Goal: Task Accomplishment & Management: Use online tool/utility

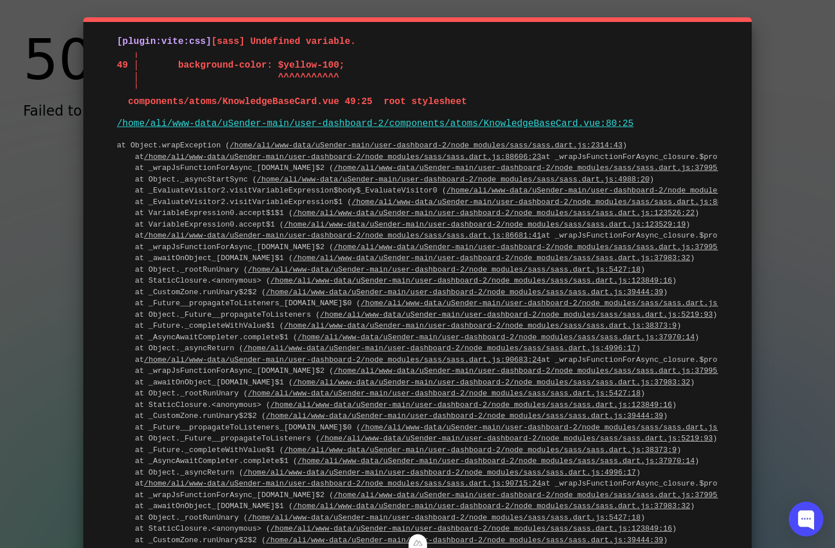
drag, startPoint x: 274, startPoint y: 66, endPoint x: 334, endPoint y: 64, distance: 59.6
click at [334, 64] on span "[sass] Undefined variable. ╷ 49 │ background-color: $yellow-100; │ ^^^^^^^^^^^ …" at bounding box center [292, 71] width 350 height 71
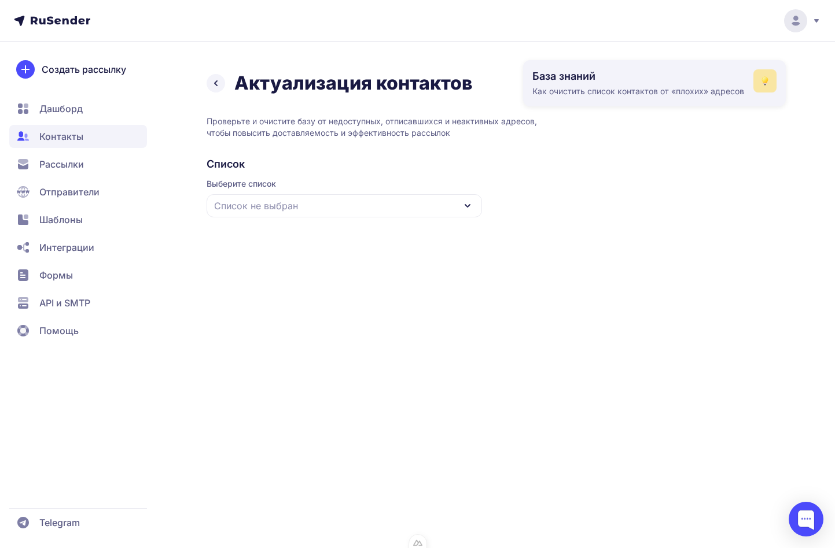
click at [764, 83] on icon at bounding box center [765, 83] width 4 height 1
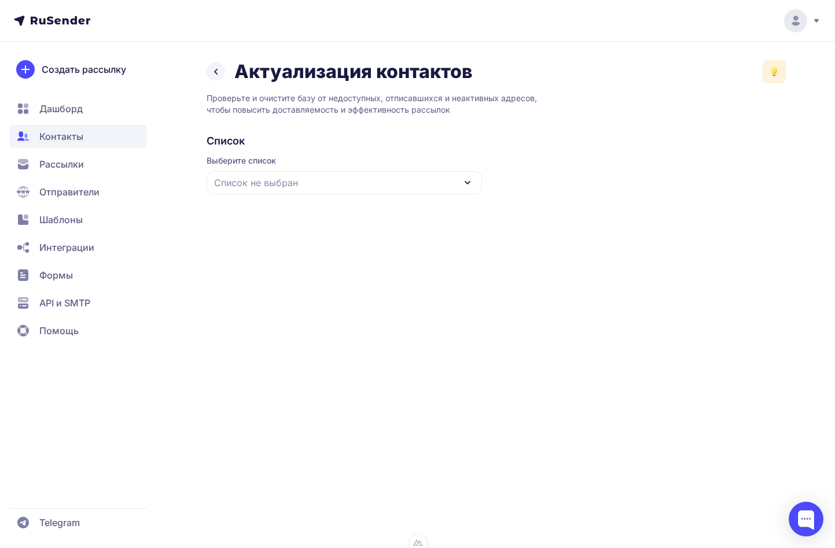
click at [773, 75] on icon at bounding box center [774, 75] width 4 height 1
click at [693, 69] on div "Актуализация контактов База знаний Как очистить список контактов от «плохих» ад…" at bounding box center [496, 71] width 579 height 23
click at [776, 68] on icon at bounding box center [774, 72] width 12 height 12
click at [773, 74] on icon at bounding box center [774, 73] width 4 height 1
click at [637, 87] on div "Актуализация контактов База знаний Как очистить список контактов от «плохих» ад…" at bounding box center [496, 134] width 579 height 148
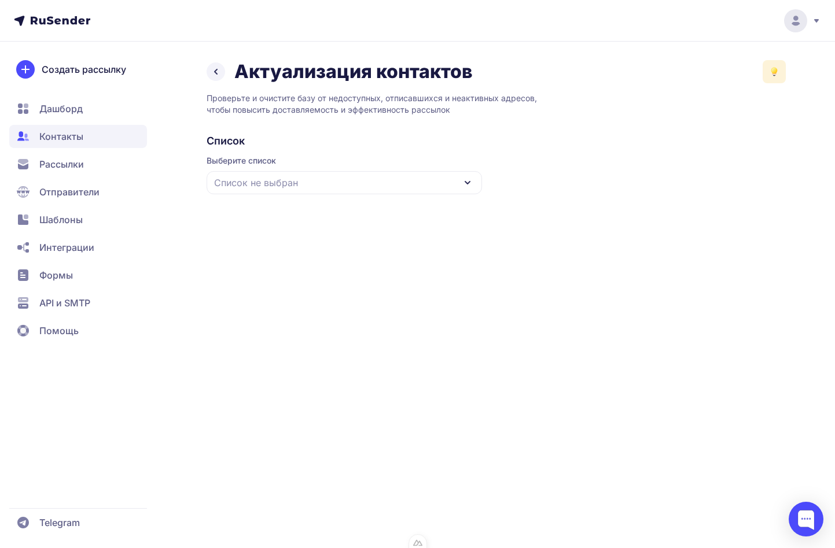
click at [771, 75] on icon at bounding box center [774, 72] width 12 height 12
click at [773, 75] on icon at bounding box center [774, 75] width 4 height 1
click at [772, 68] on icon at bounding box center [774, 71] width 6 height 6
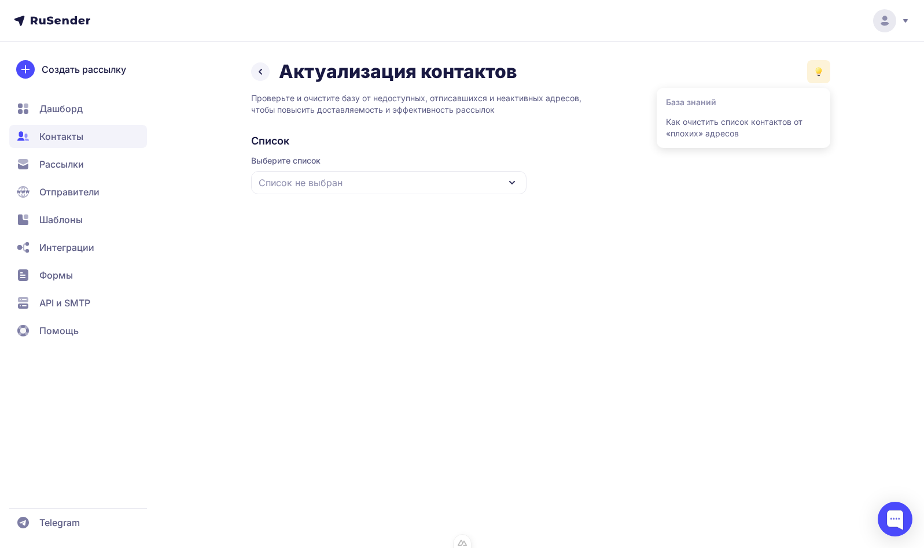
click at [818, 76] on icon at bounding box center [818, 74] width 3 height 3
click at [820, 73] on icon at bounding box center [818, 73] width 5 height 1
click at [754, 64] on div "Актуализация контактов База знаний Как очистить список контактов от «плохих» ад…" at bounding box center [540, 71] width 579 height 23
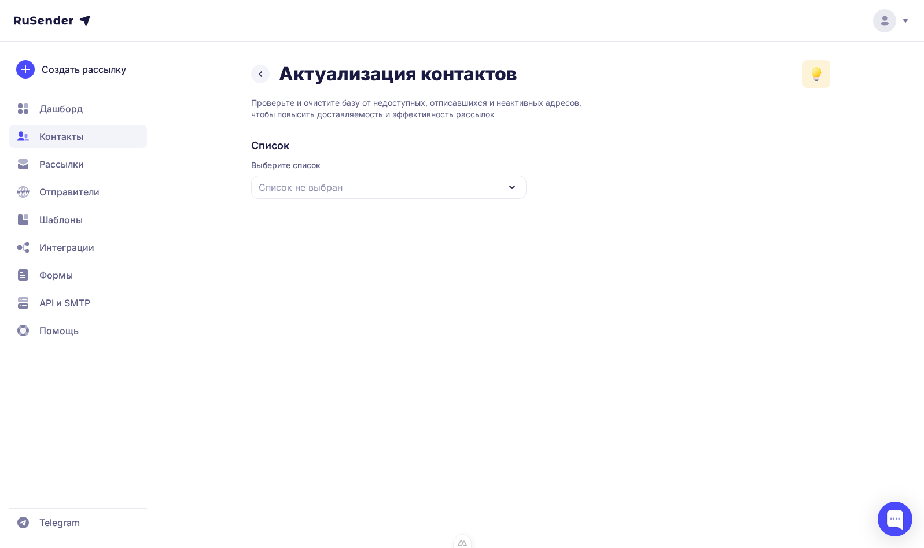
click at [816, 79] on icon at bounding box center [816, 79] width 6 height 2
click at [819, 78] on icon at bounding box center [816, 78] width 6 height 1
click at [811, 64] on button at bounding box center [816, 74] width 28 height 28
click at [712, 140] on link "Как очистить список контактов от «плохих» адресов" at bounding box center [743, 132] width 155 height 23
click at [422, 181] on div "Список не выбран" at bounding box center [388, 187] width 275 height 23
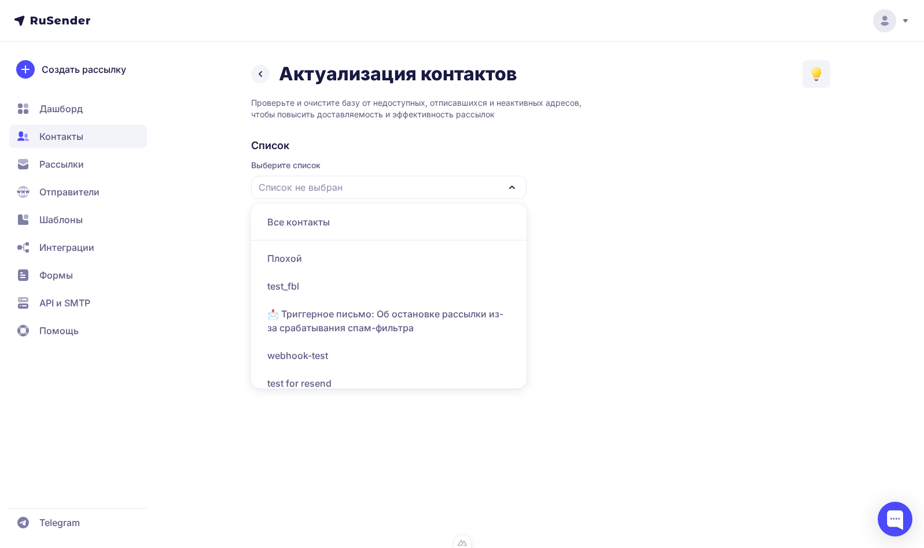
click at [352, 257] on div "Плохой" at bounding box center [389, 259] width 262 height 28
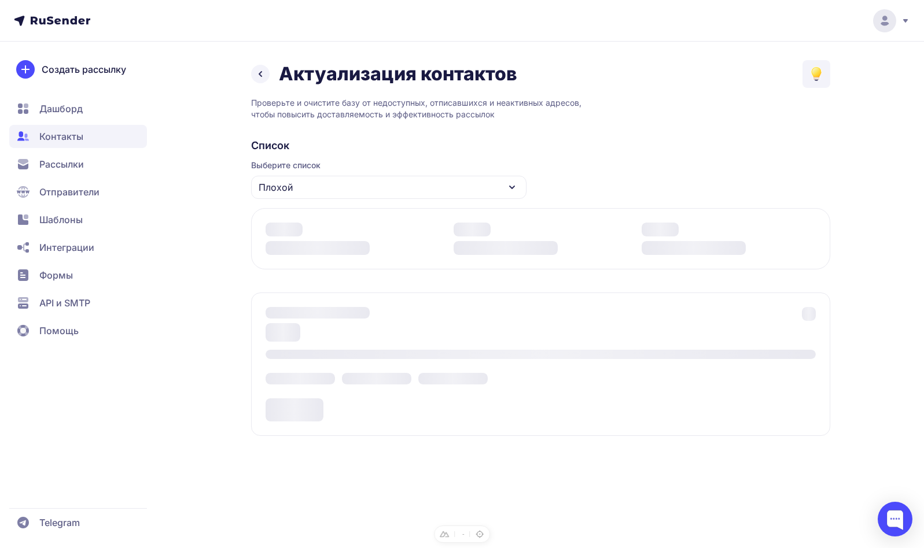
click at [923, 145] on html "Актуализация контактов Проверьте и очистите базу от недоступных, отписавшихся и…" at bounding box center [462, 274] width 924 height 548
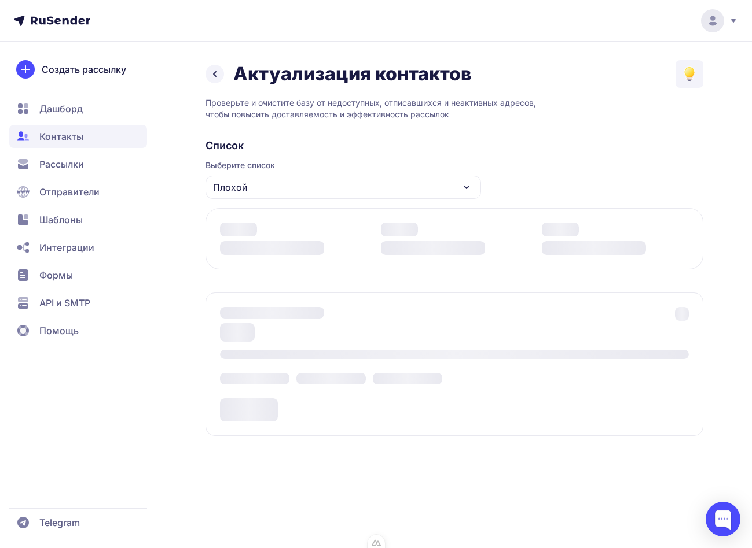
click at [299, 197] on div "Плохой" at bounding box center [342, 187] width 275 height 23
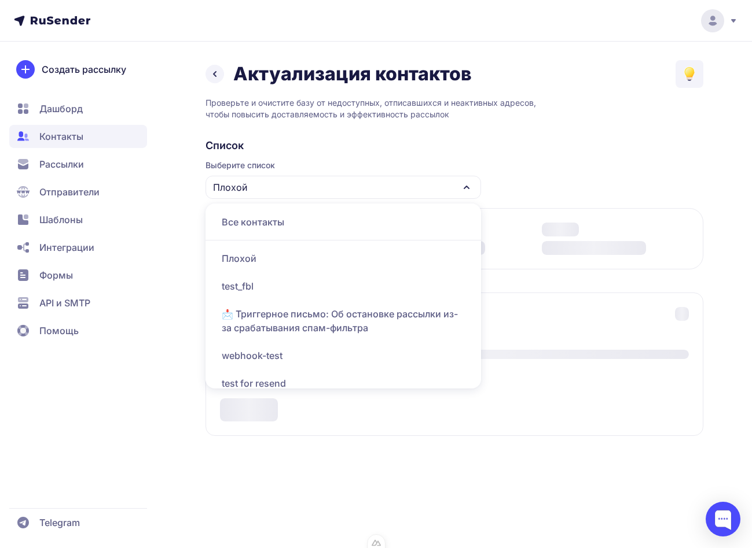
click at [286, 252] on div "Плохой" at bounding box center [343, 259] width 262 height 28
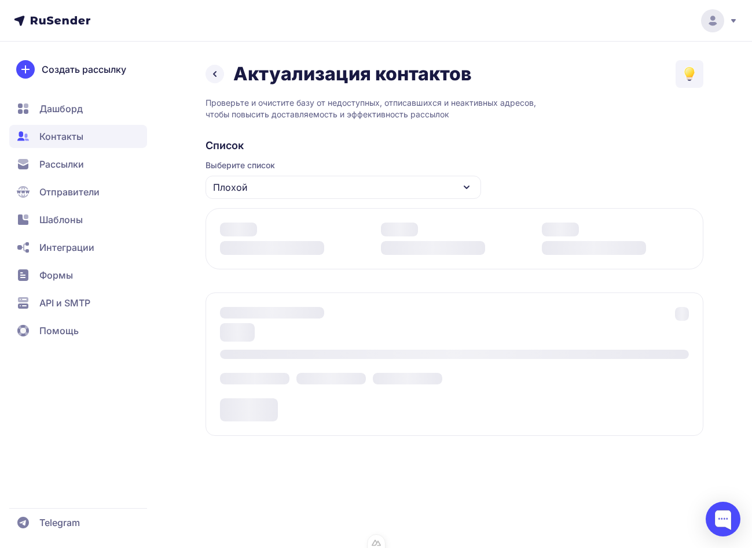
click at [324, 184] on div "Плохой" at bounding box center [342, 187] width 275 height 23
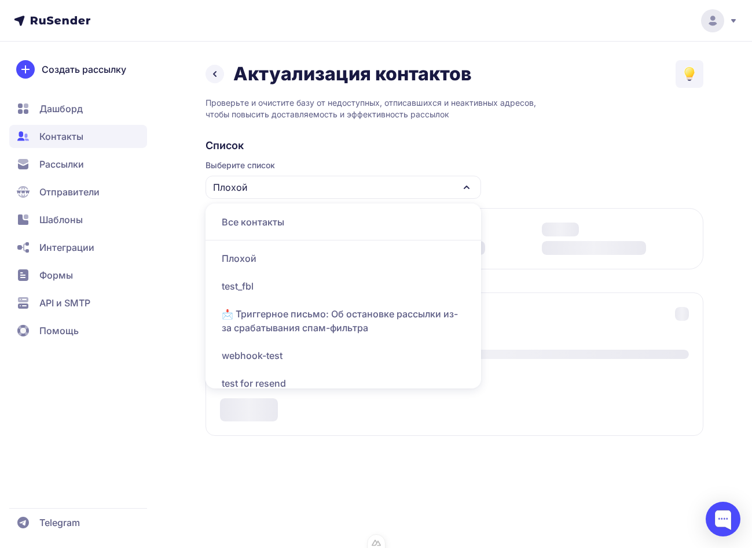
click at [537, 163] on div "Список Выберите список Плохой Все контакты Плохой test_fbl 📩 Триггерное письмо:…" at bounding box center [454, 287] width 498 height 297
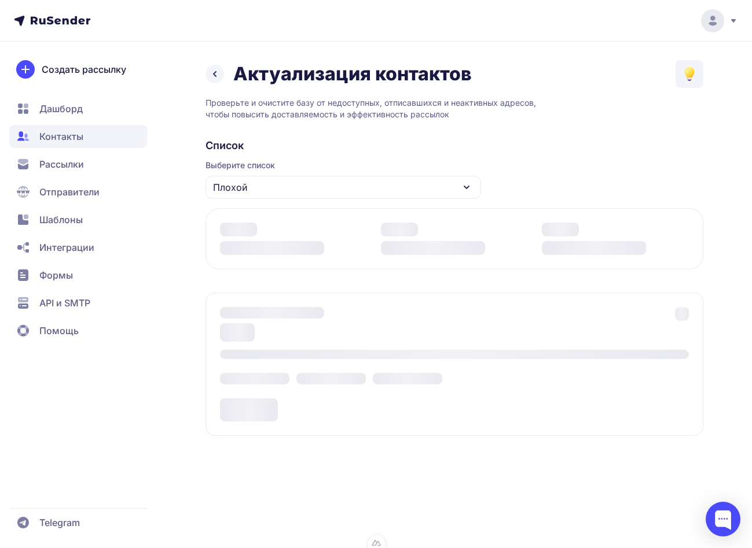
click at [430, 178] on div "Плохой" at bounding box center [342, 187] width 275 height 23
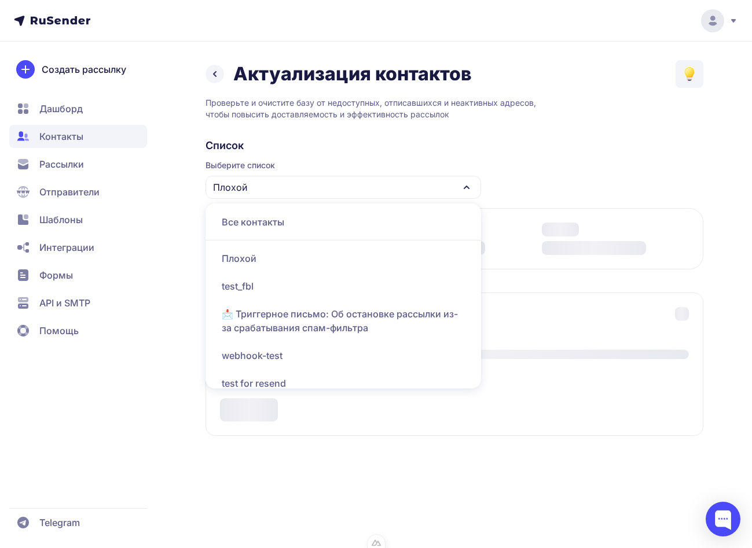
click at [285, 297] on div "test_fbl" at bounding box center [343, 286] width 262 height 28
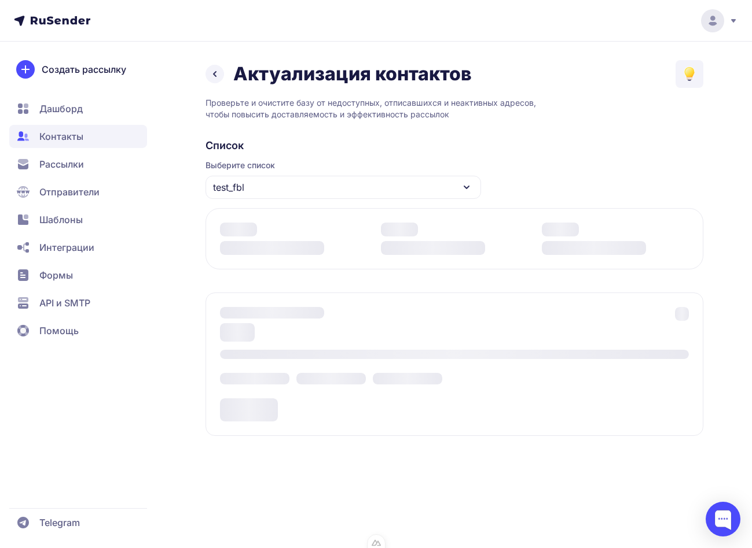
click at [291, 187] on div "test_fbl" at bounding box center [342, 187] width 275 height 23
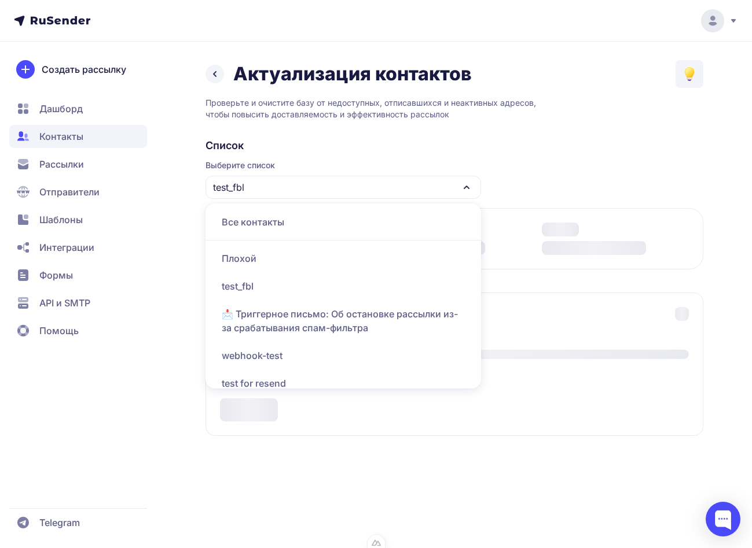
click at [304, 322] on div "📩 Триггерное письмо: Об остановке рассылки из-за срабатывания спам-фильтра" at bounding box center [343, 321] width 262 height 42
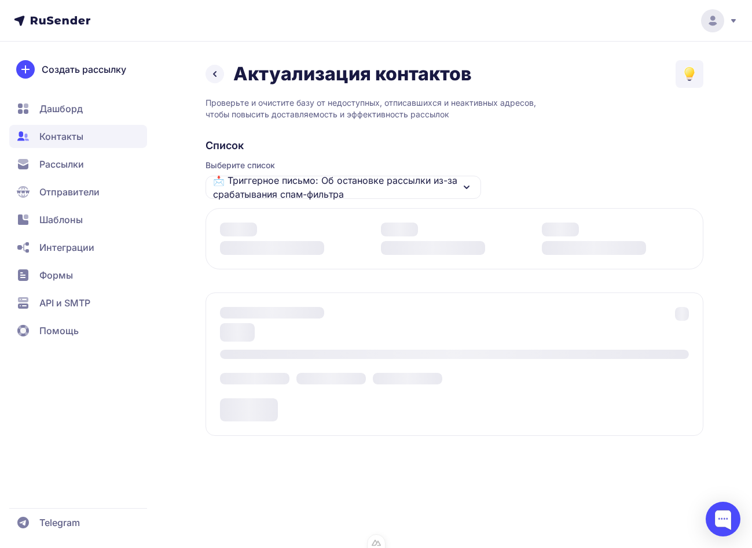
click at [330, 181] on span "📩 Триггерное письмо: Об остановке рассылки из-за срабатывания спам-фильтра" at bounding box center [336, 188] width 246 height 28
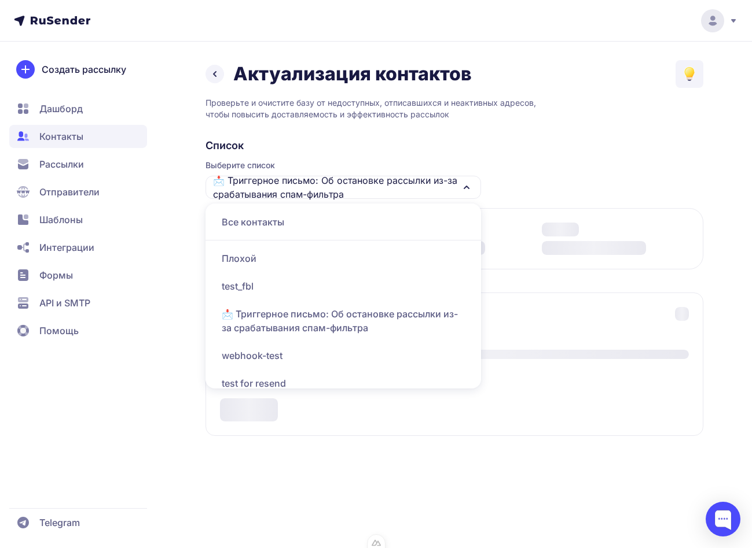
click at [300, 265] on div "Плохой" at bounding box center [343, 259] width 262 height 28
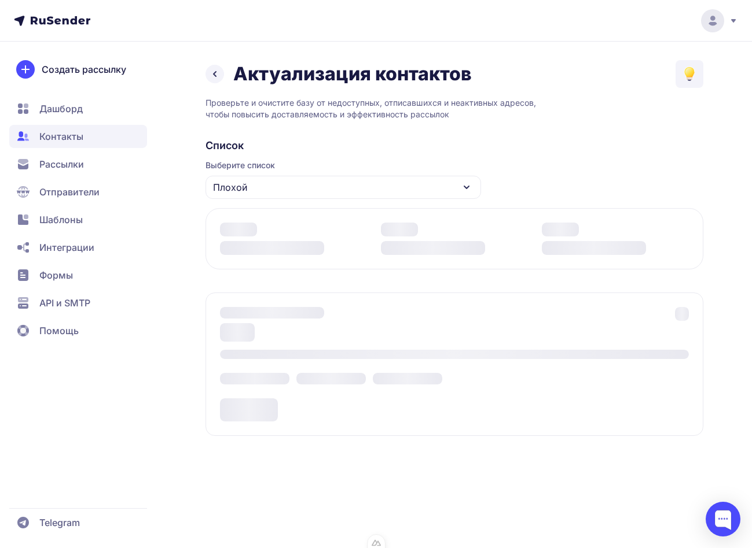
click at [282, 187] on div "Плохой" at bounding box center [342, 187] width 275 height 23
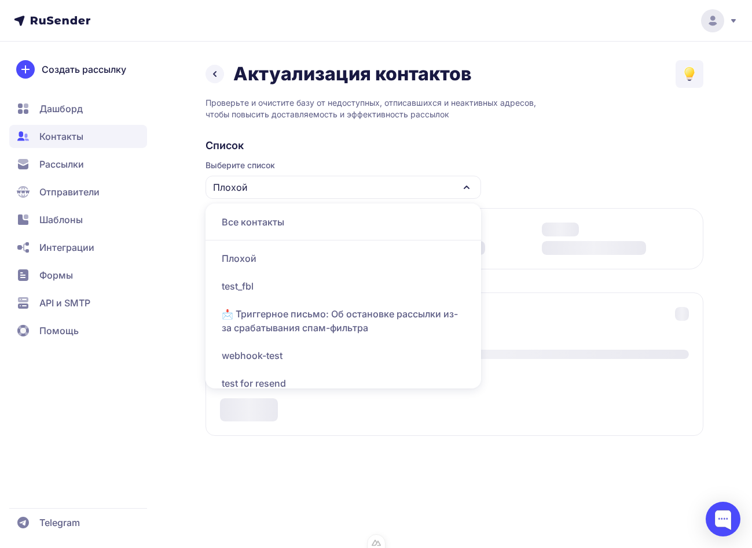
click at [301, 290] on div "test_fbl" at bounding box center [343, 286] width 262 height 28
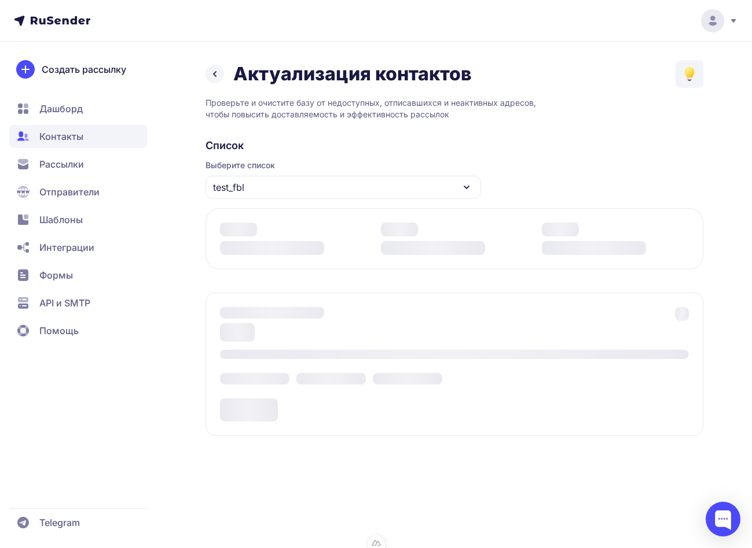
click at [296, 194] on div "test_fbl" at bounding box center [342, 187] width 275 height 23
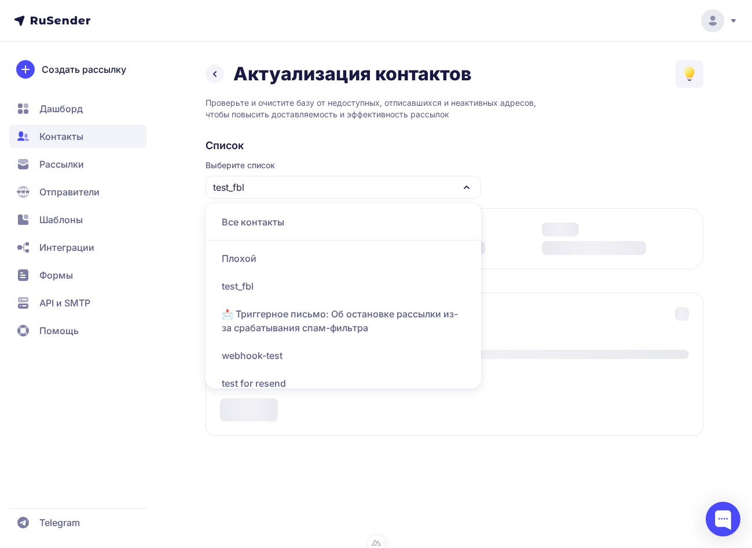
click at [289, 226] on div "Все контакты" at bounding box center [343, 222] width 262 height 28
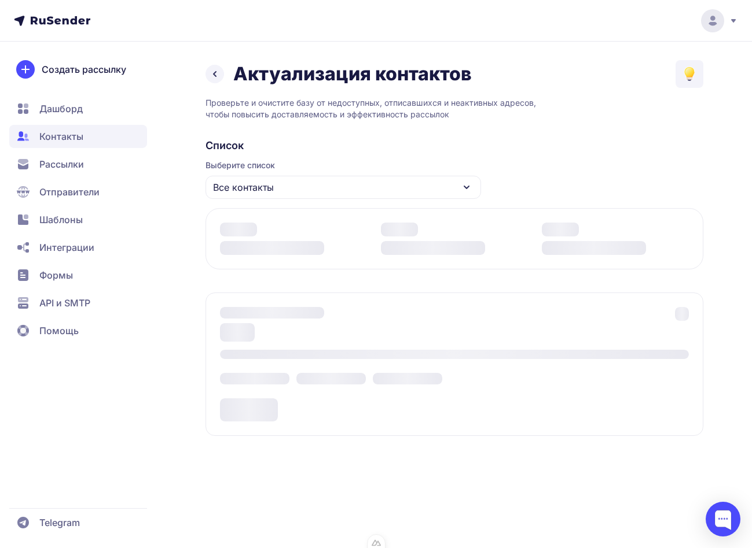
click at [307, 186] on div "Все контакты" at bounding box center [342, 187] width 275 height 23
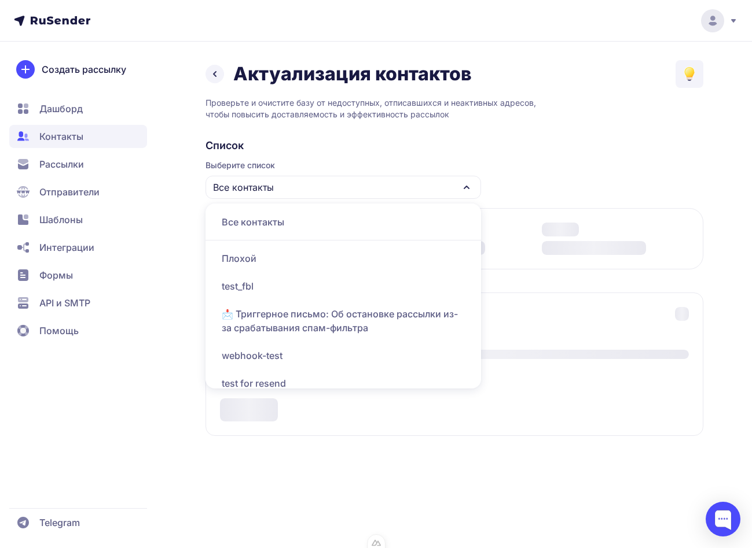
click at [293, 271] on div "Плохой" at bounding box center [343, 259] width 262 height 28
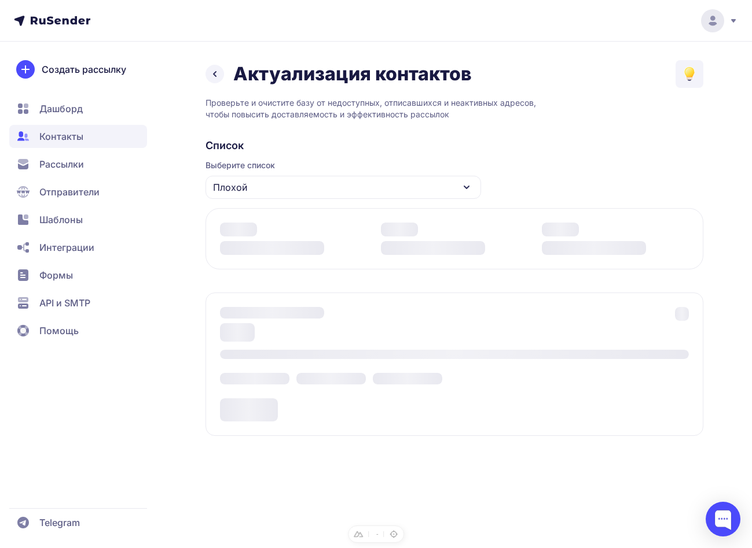
click at [348, 187] on div "Плохой" at bounding box center [342, 187] width 275 height 23
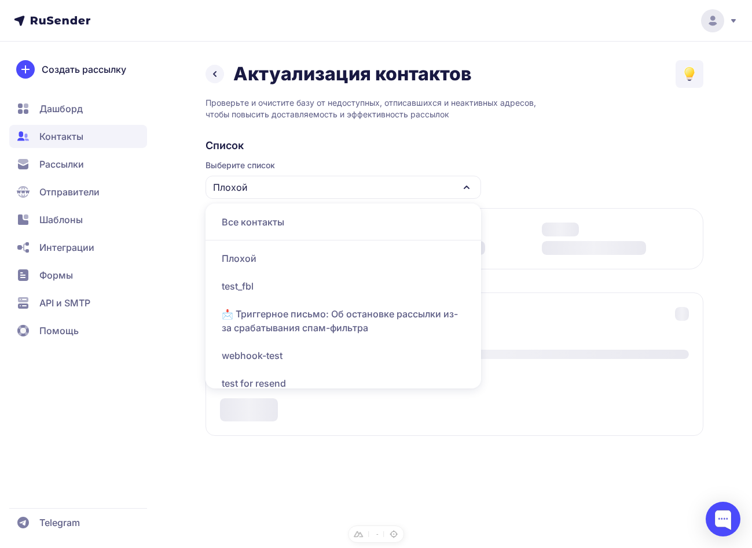
click at [332, 226] on div "Все контакты" at bounding box center [343, 222] width 262 height 28
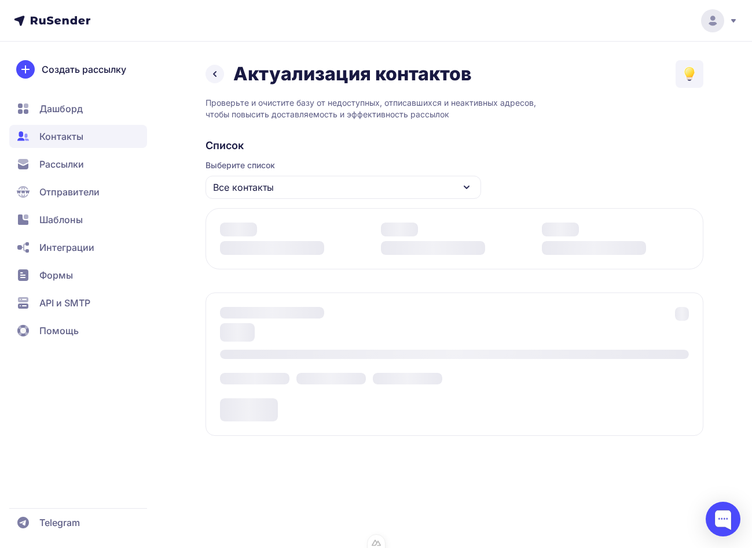
click at [331, 194] on div "Все контакты" at bounding box center [342, 187] width 275 height 23
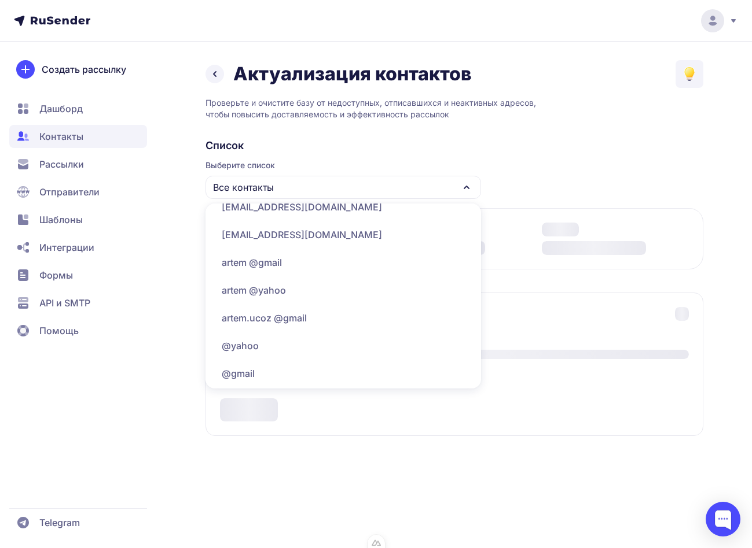
scroll to position [583, 0]
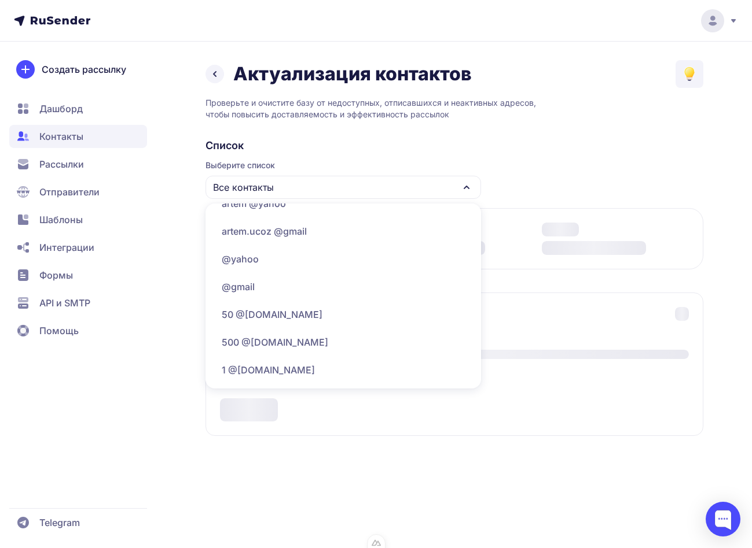
click at [359, 316] on div "50 @[DOMAIN_NAME]" at bounding box center [343, 315] width 262 height 28
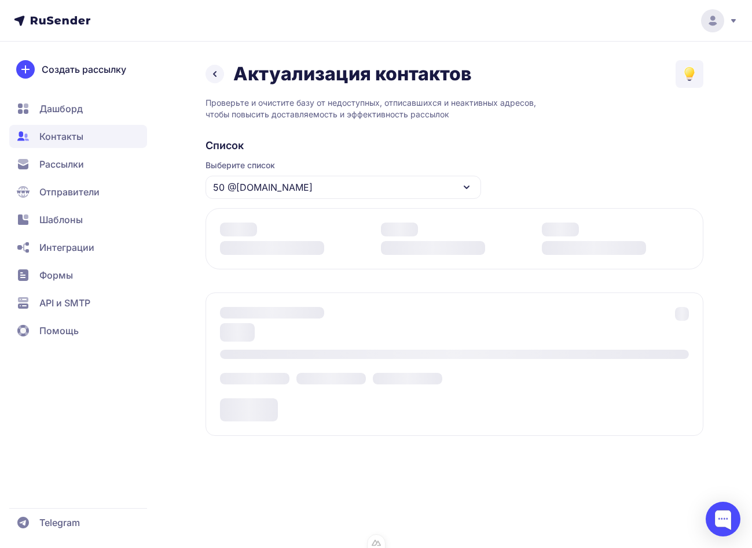
click at [469, 178] on div "50 @[DOMAIN_NAME]" at bounding box center [342, 187] width 275 height 23
click at [359, 188] on div "50 @[DOMAIN_NAME]" at bounding box center [342, 187] width 275 height 23
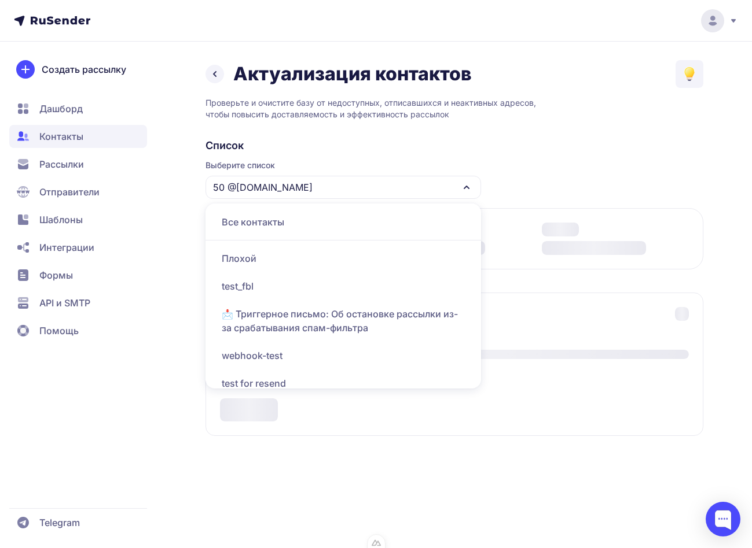
click at [294, 257] on div "Плохой" at bounding box center [343, 259] width 262 height 28
